Goal: Find specific page/section: Find specific page/section

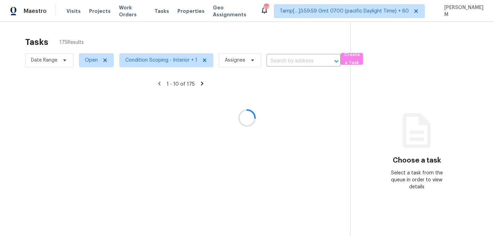
click at [133, 13] on div at bounding box center [247, 118] width 494 height 236
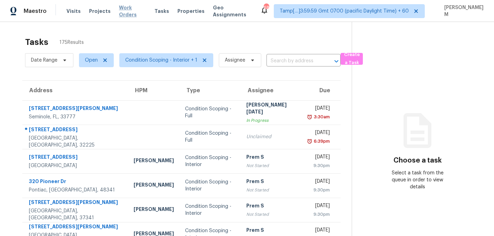
click at [132, 11] on span "Work Orders" at bounding box center [132, 11] width 27 height 14
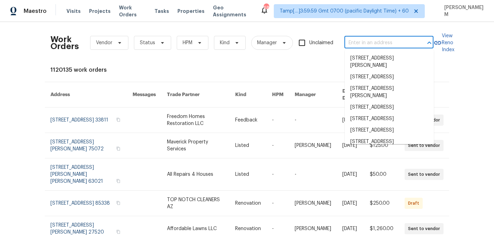
click at [366, 41] on input "text" at bounding box center [379, 43] width 70 height 11
paste input "[STREET_ADDRESS]"
type input "[STREET_ADDRESS]"
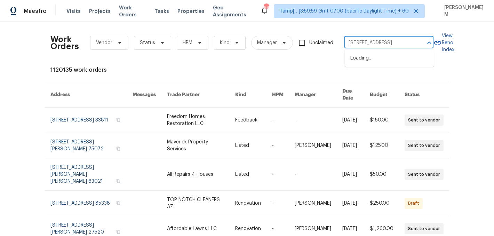
scroll to position [0, 23]
click at [364, 57] on li "[STREET_ADDRESS]" at bounding box center [389, 58] width 89 height 11
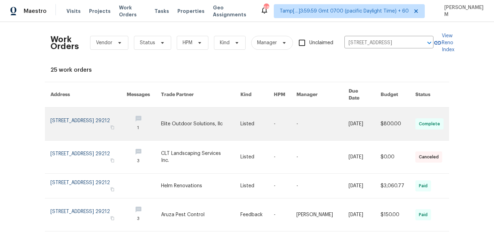
click at [299, 111] on td "-" at bounding box center [317, 124] width 52 height 33
click at [299, 116] on td "-" at bounding box center [317, 124] width 52 height 33
click at [286, 116] on link at bounding box center [285, 124] width 23 height 33
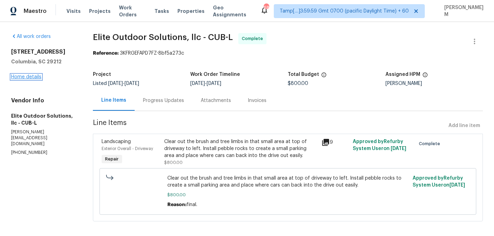
click at [30, 79] on link "Home details" at bounding box center [26, 76] width 30 height 5
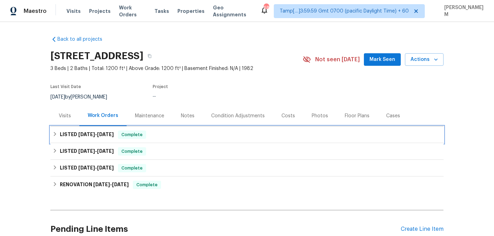
click at [173, 138] on div "LISTED [DATE] - [DATE] Complete" at bounding box center [247, 134] width 389 height 8
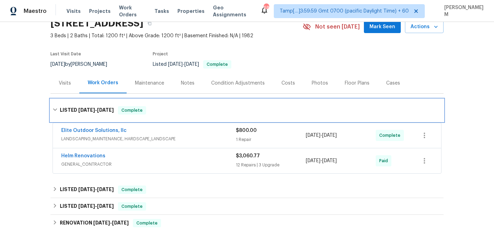
scroll to position [43, 0]
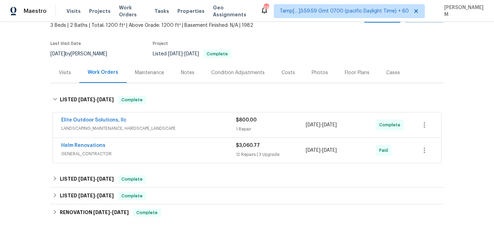
click at [174, 124] on div "Elite Outdoor Solutions, llc" at bounding box center [148, 121] width 175 height 8
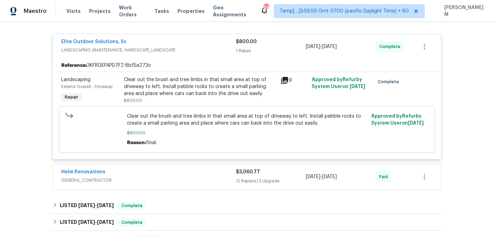
scroll to position [130, 0]
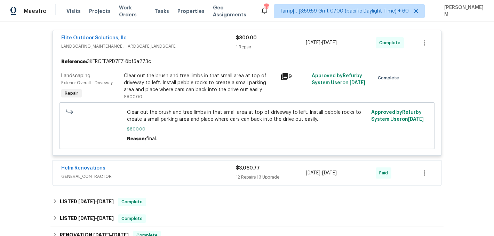
click at [218, 168] on div "Helm Renovations" at bounding box center [148, 169] width 175 height 8
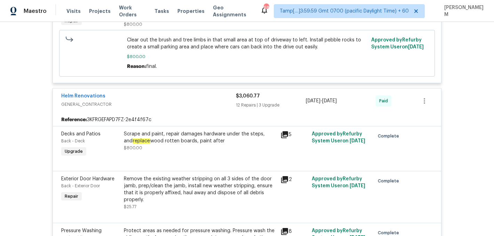
scroll to position [200, 0]
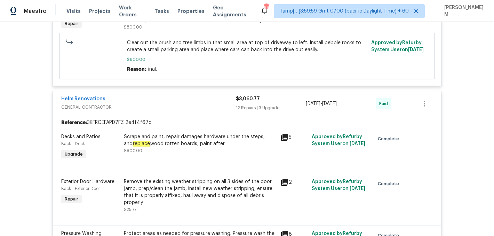
click at [285, 135] on icon at bounding box center [284, 137] width 7 height 7
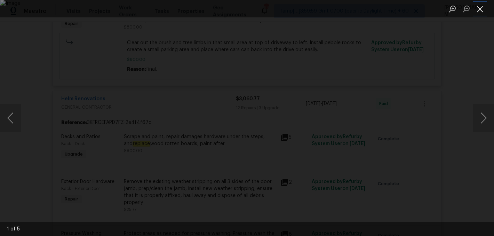
click at [480, 8] on button "Close lightbox" at bounding box center [480, 9] width 14 height 12
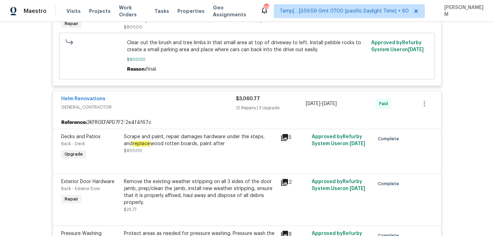
click at [227, 148] on div "Scrape and paint, repair damages hardware under the steps, and replace wood rot…" at bounding box center [200, 143] width 152 height 21
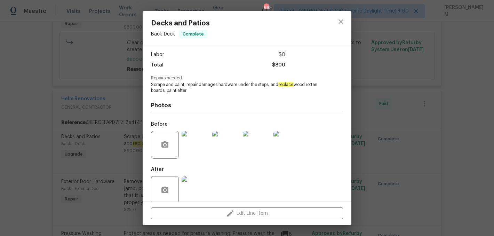
scroll to position [55, 0]
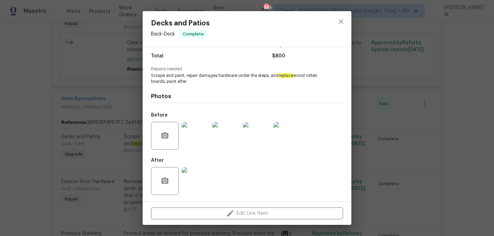
click at [201, 131] on img at bounding box center [196, 136] width 28 height 28
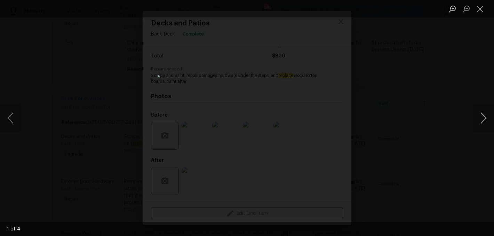
click at [483, 118] on button "Next image" at bounding box center [483, 118] width 21 height 28
click at [481, 8] on button "Close lightbox" at bounding box center [480, 9] width 14 height 12
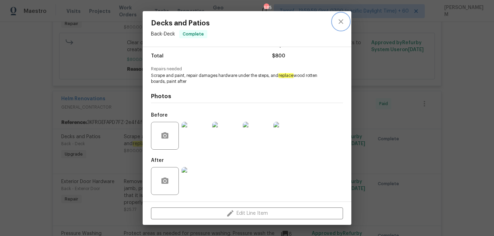
click at [340, 23] on icon "close" at bounding box center [341, 21] width 8 height 8
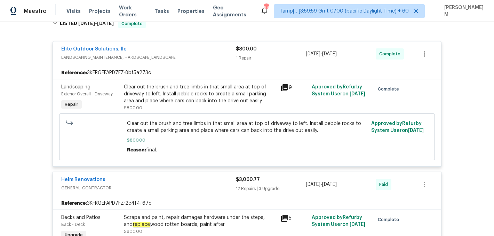
scroll to position [0, 0]
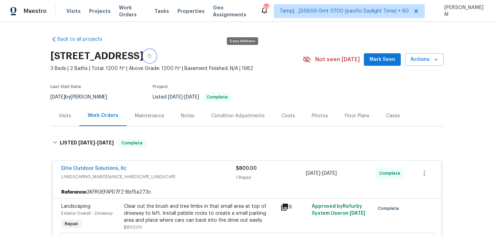
click at [156, 53] on button "button" at bounding box center [149, 56] width 13 height 13
